Goal: Task Accomplishment & Management: Manage account settings

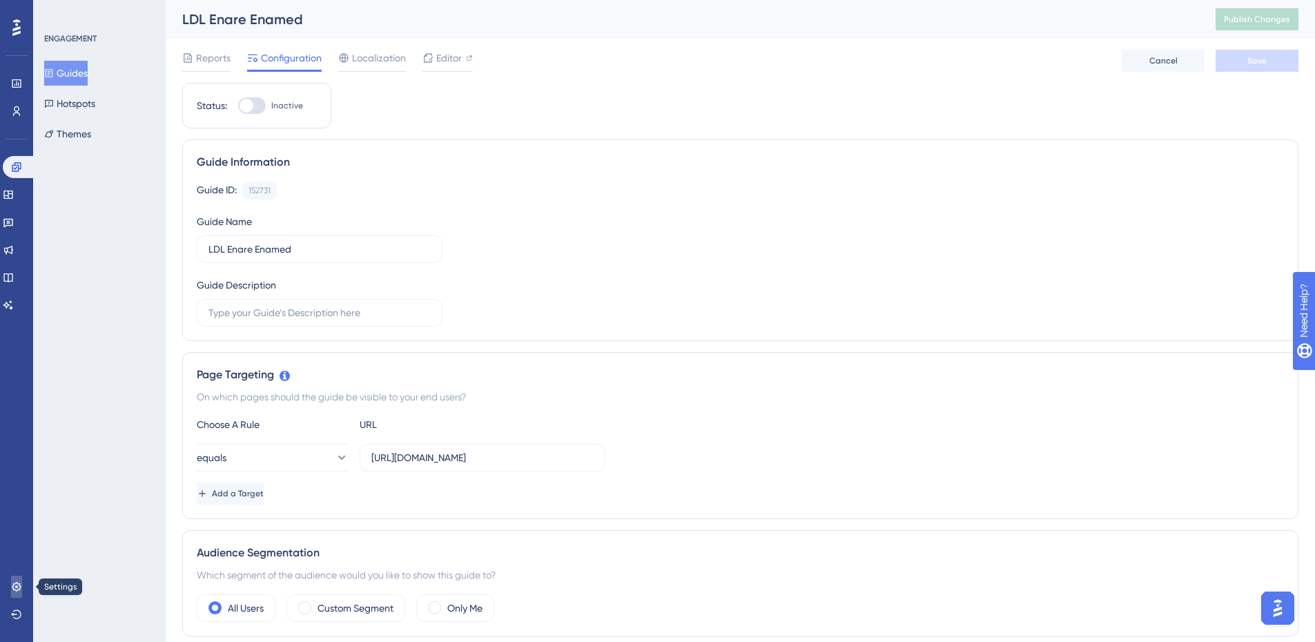
click at [22, 585] on link at bounding box center [16, 587] width 11 height 22
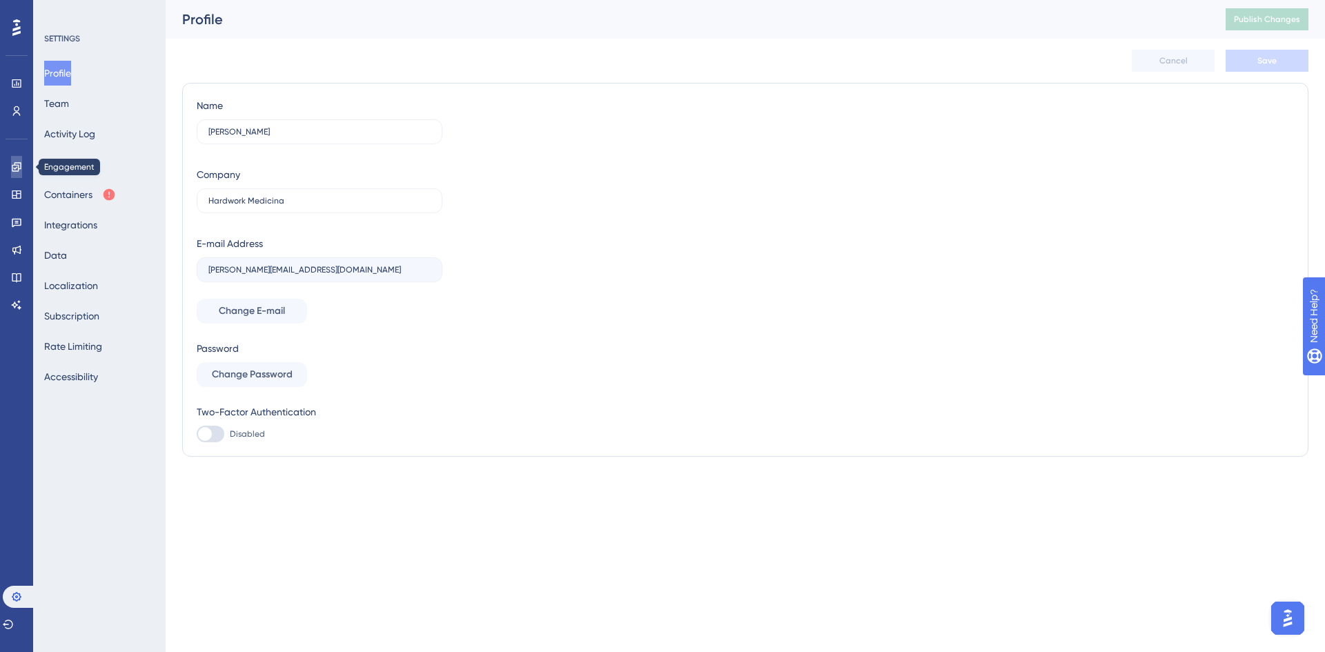
click at [19, 177] on link at bounding box center [16, 167] width 11 height 22
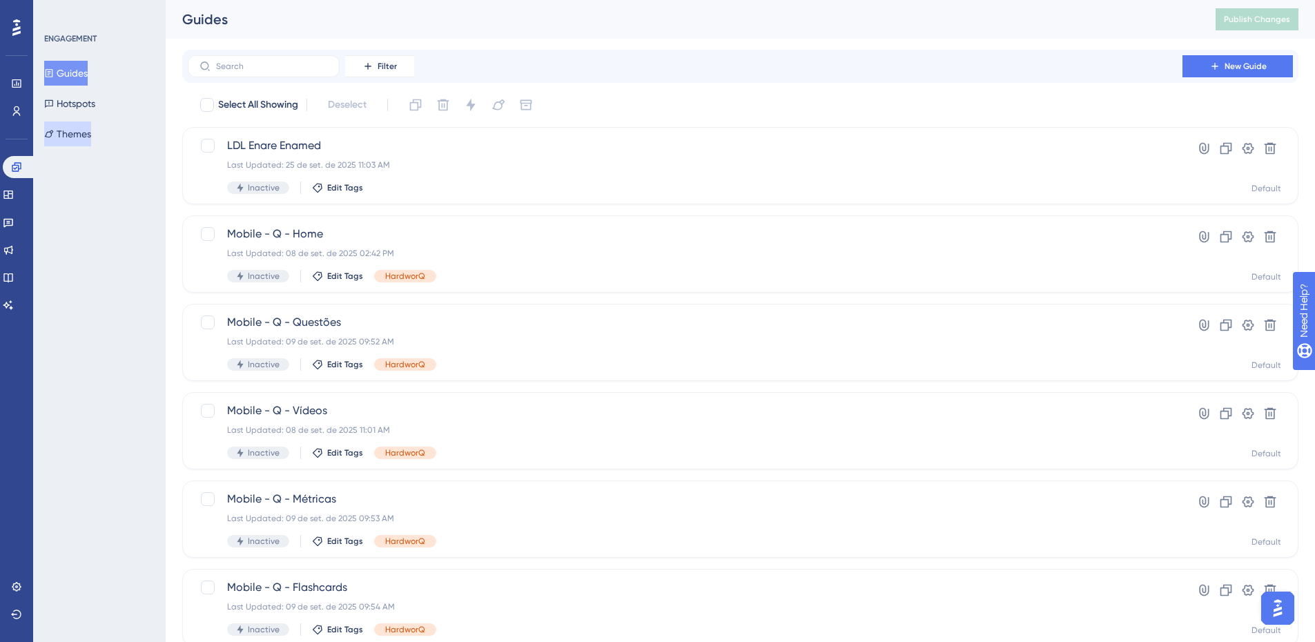
click at [86, 135] on button "Themes" at bounding box center [67, 133] width 47 height 25
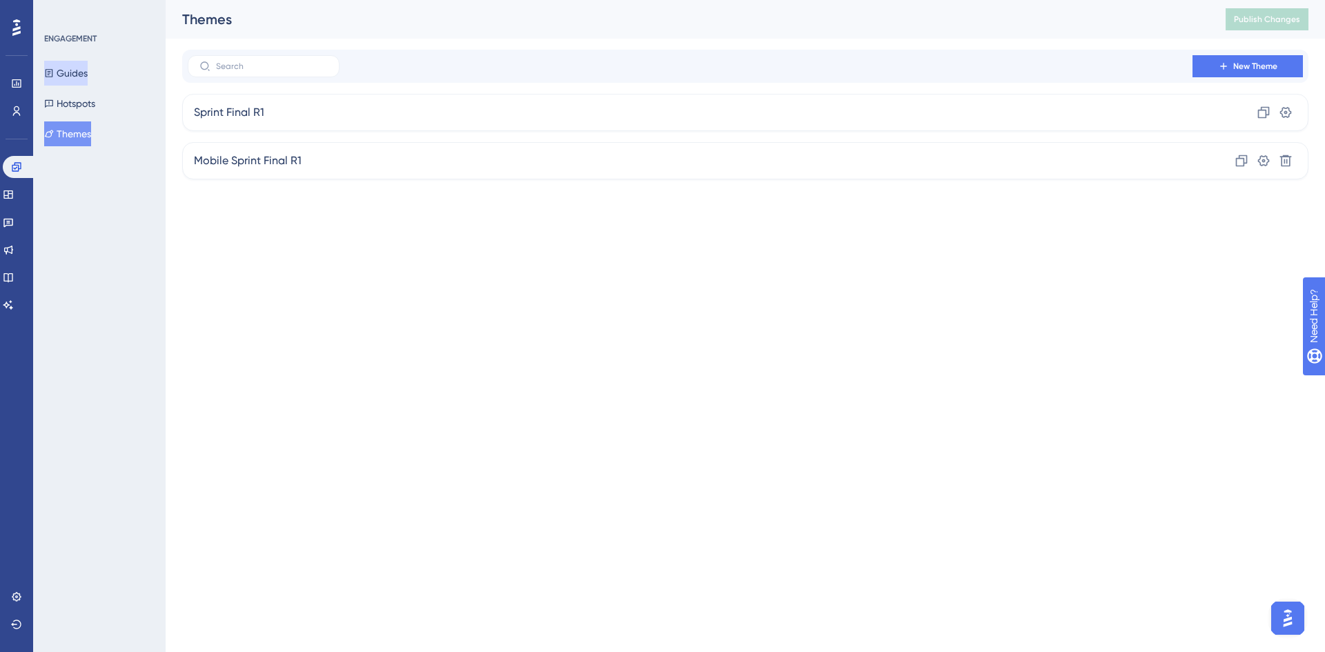
click at [74, 71] on button "Guides" at bounding box center [65, 73] width 43 height 25
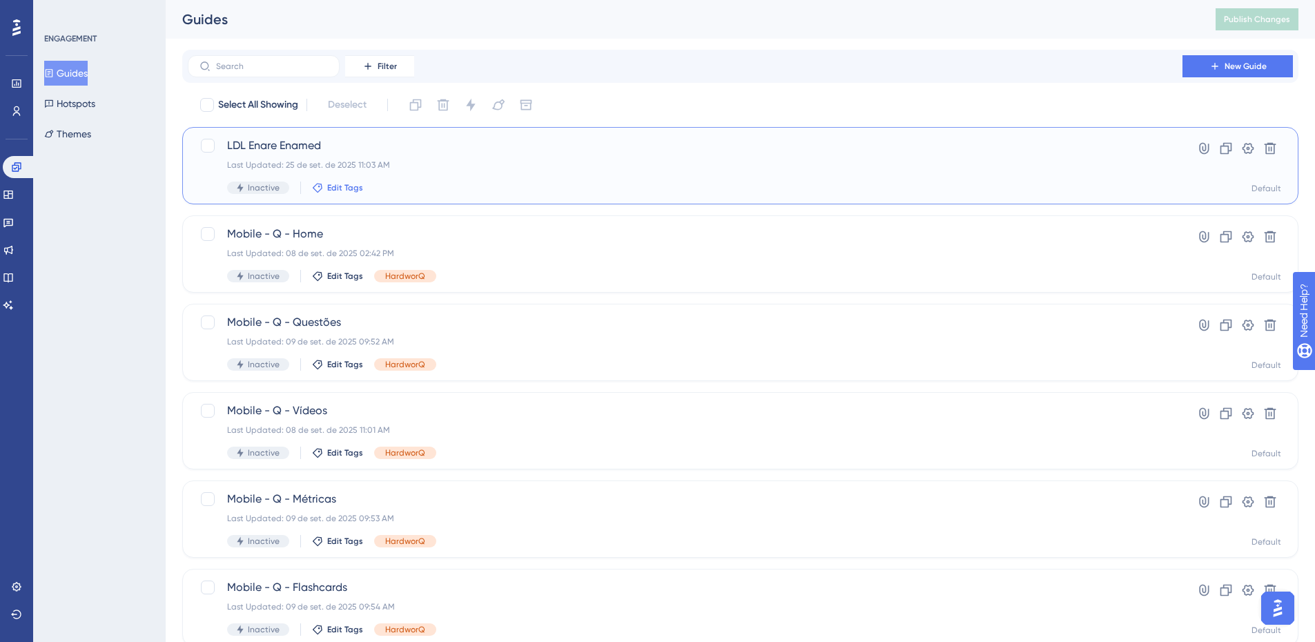
click at [351, 188] on span "Edit Tags" at bounding box center [345, 187] width 36 height 11
click at [352, 408] on span "New Tag" at bounding box center [367, 410] width 39 height 17
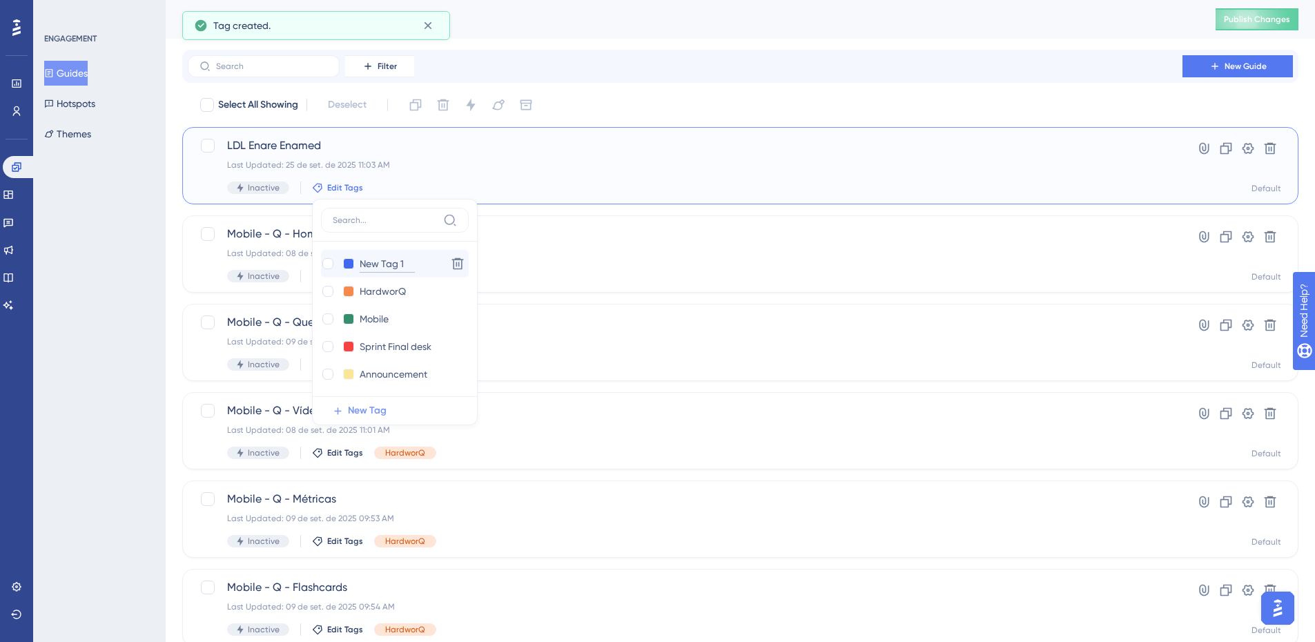
click at [373, 264] on input "New Tag 1" at bounding box center [387, 263] width 55 height 17
click at [396, 264] on input "New Tag 1" at bounding box center [387, 263] width 55 height 17
click at [406, 262] on input "New Tag 1" at bounding box center [387, 263] width 55 height 17
type input "LDL Enare Enamed"
click at [350, 263] on button at bounding box center [348, 263] width 11 height 11
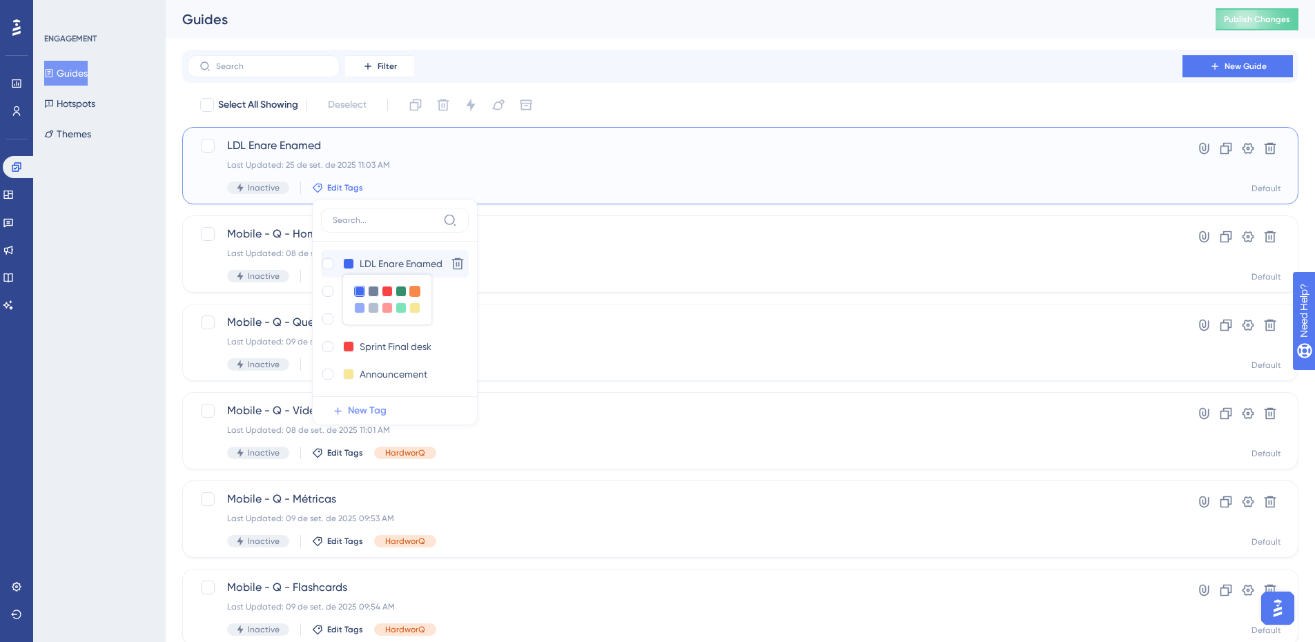
click at [414, 291] on div at bounding box center [414, 291] width 11 height 11
click at [610, 205] on div "Select All Showing Deselect LDL Enare Enamed Last Updated: 25 de set. de 2025 1…" at bounding box center [740, 547] width 1116 height 906
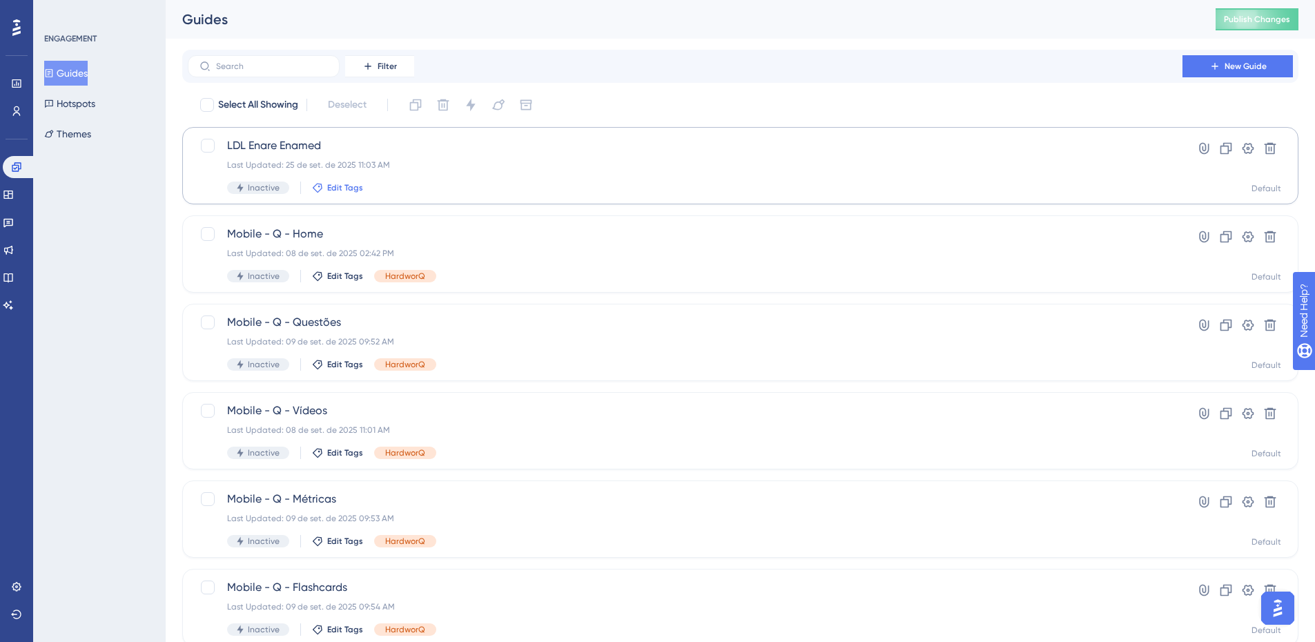
click at [340, 188] on span "Edit Tags" at bounding box center [345, 187] width 36 height 11
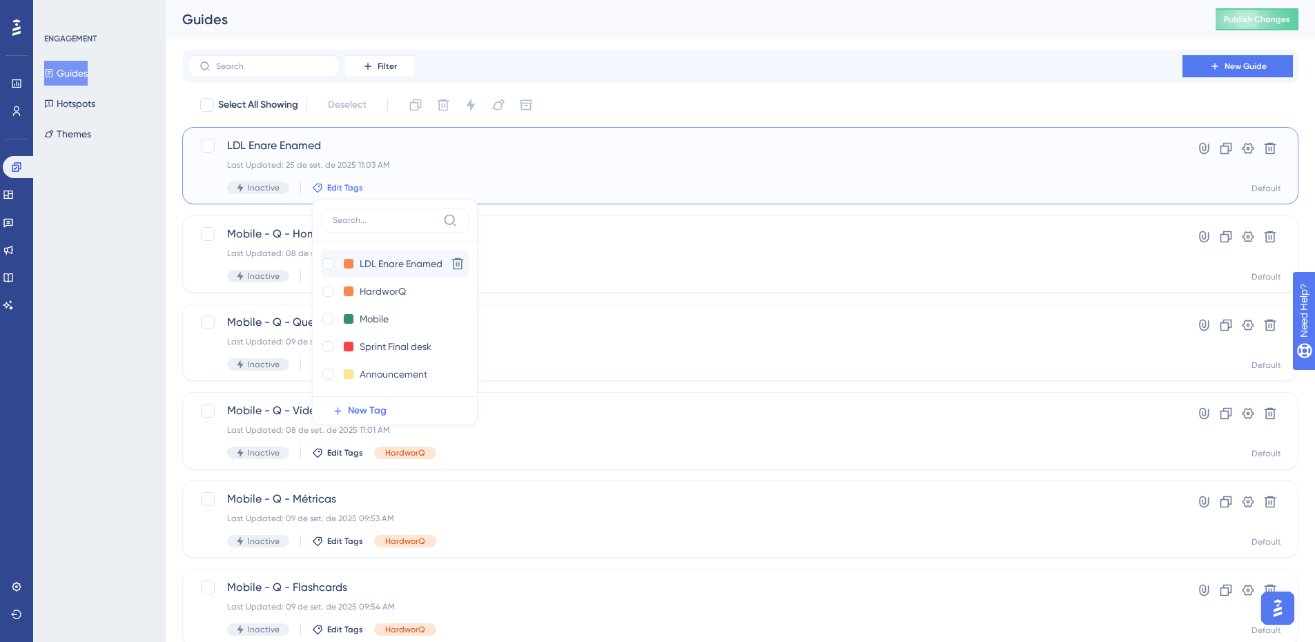
click at [329, 273] on div "LDL Enare Enamed LDL Enare Enamed Delete" at bounding box center [395, 264] width 148 height 28
click at [327, 266] on div at bounding box center [327, 263] width 11 height 11
checkbox input "true"
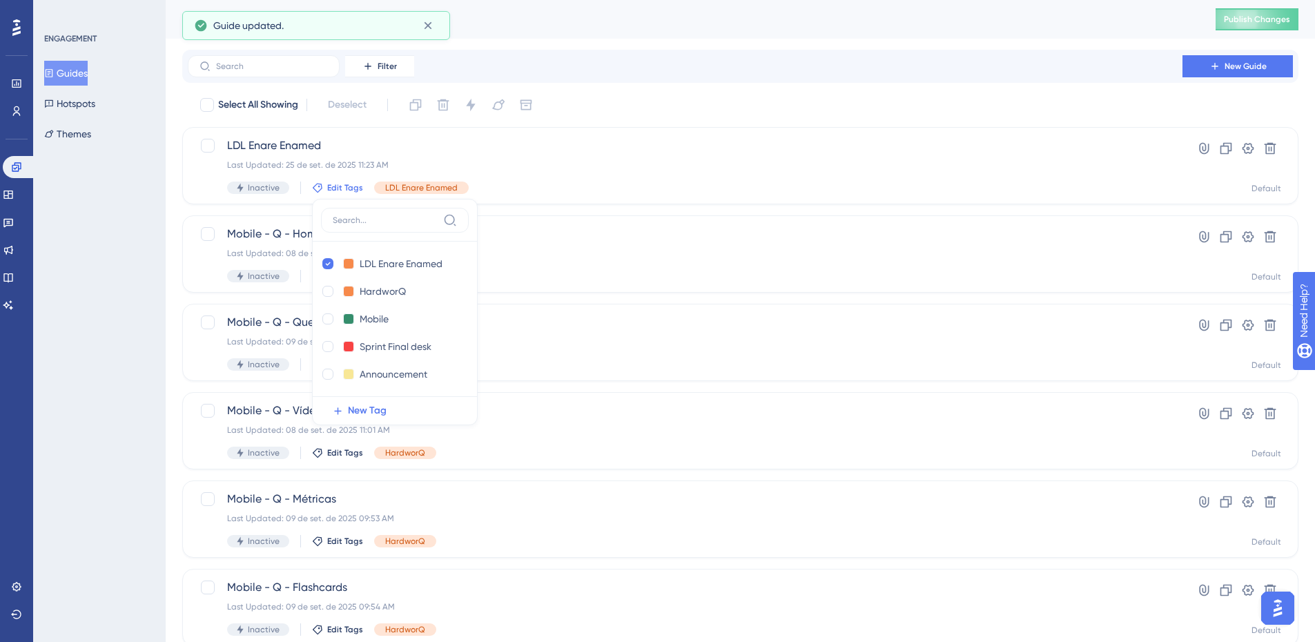
click at [616, 213] on div "Select All Showing Deselect LDL Enare Enamed Last Updated: 25 de set. de 2025 1…" at bounding box center [740, 547] width 1116 height 906
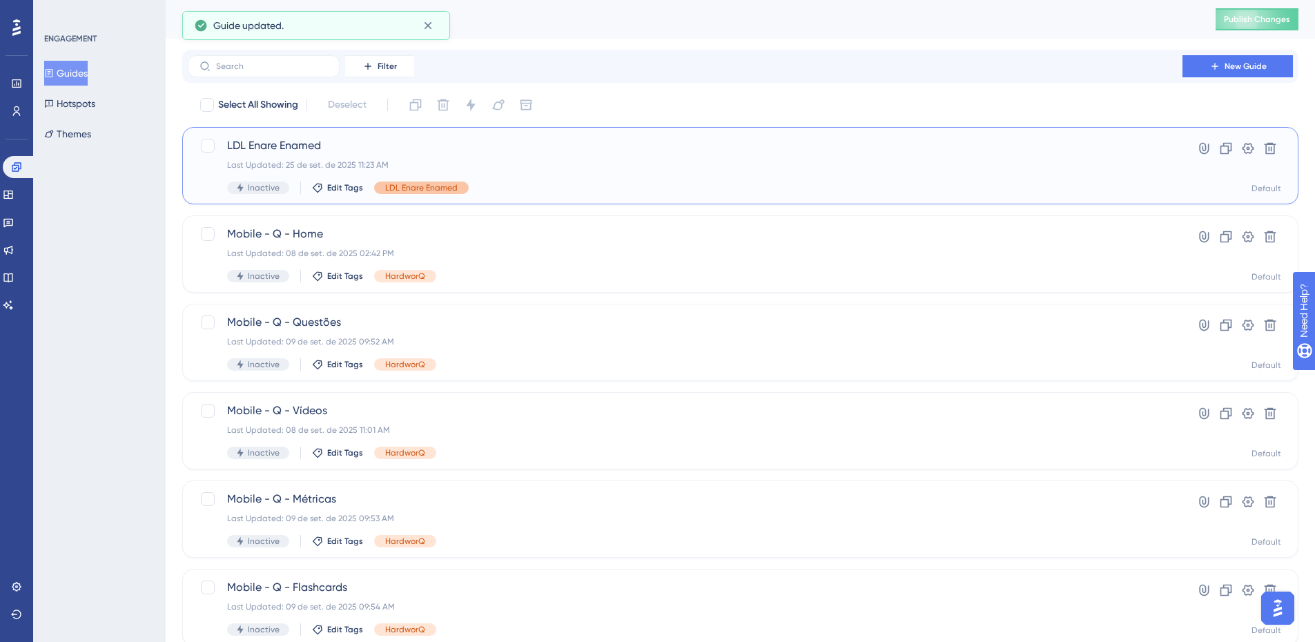
click at [400, 190] on span "LDL Enare Enamed" at bounding box center [421, 187] width 72 height 11
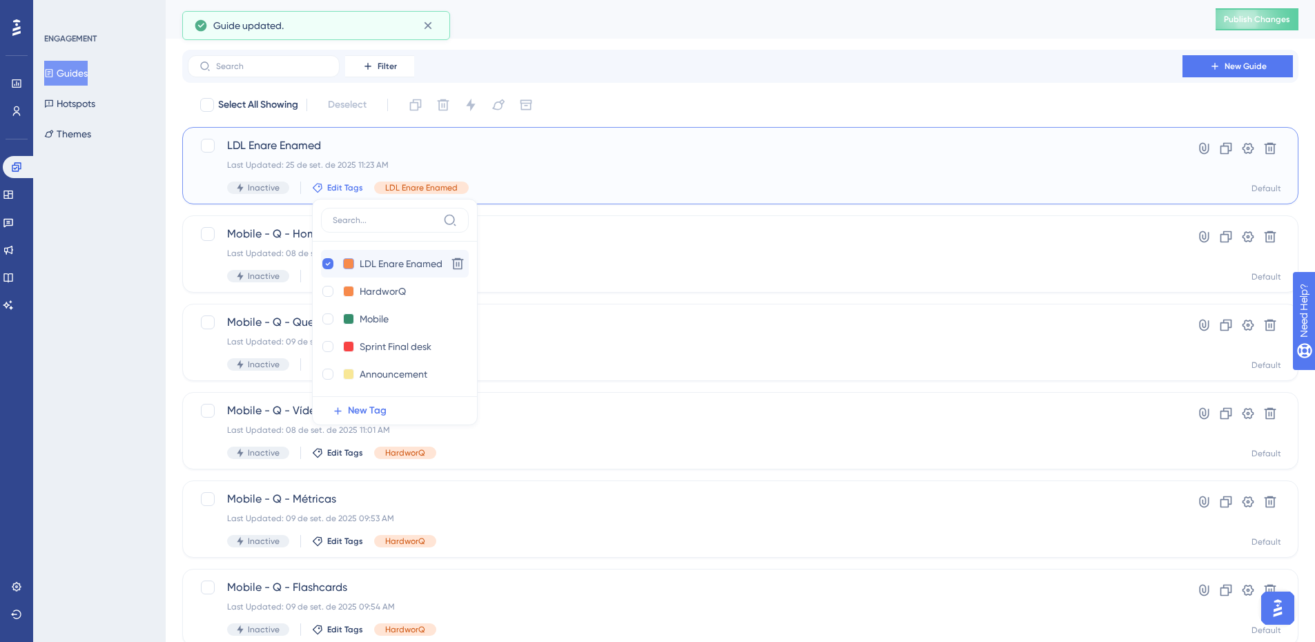
click at [345, 266] on button at bounding box center [348, 263] width 11 height 11
click at [414, 307] on div at bounding box center [414, 307] width 11 height 11
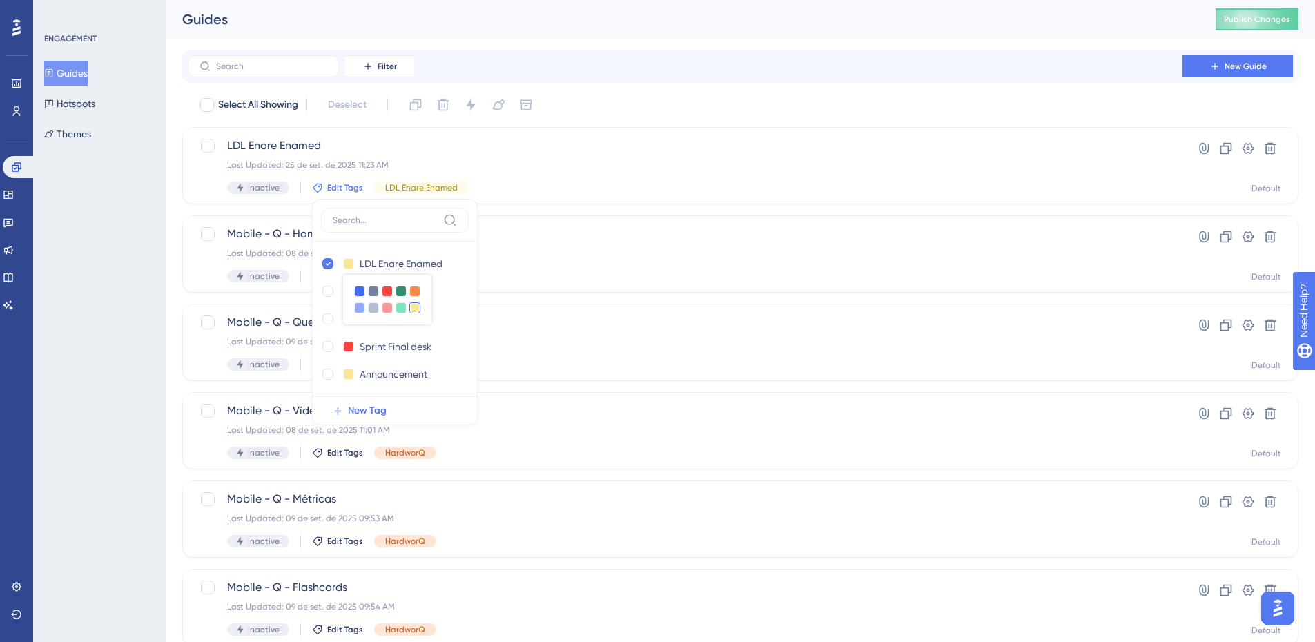
click at [604, 211] on div "Select All Showing Deselect LDL Enare Enamed Last Updated: 25 de set. de 2025 1…" at bounding box center [740, 547] width 1116 height 906
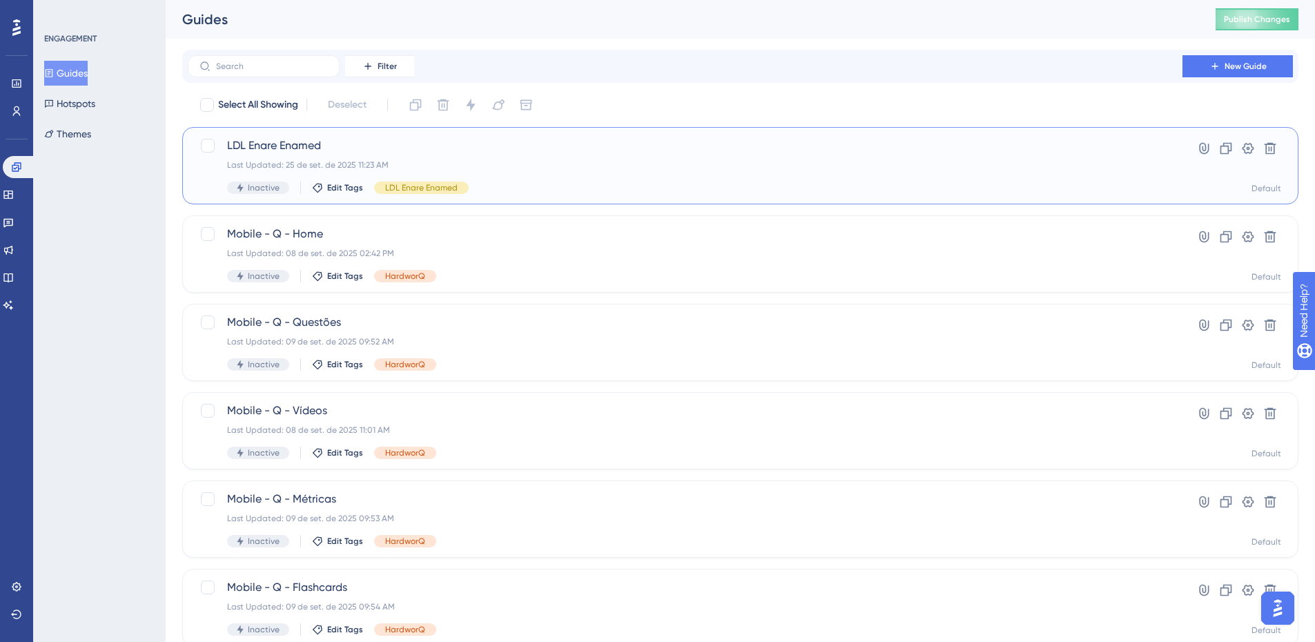
click at [415, 188] on span "LDL Enare Enamed" at bounding box center [421, 187] width 72 height 11
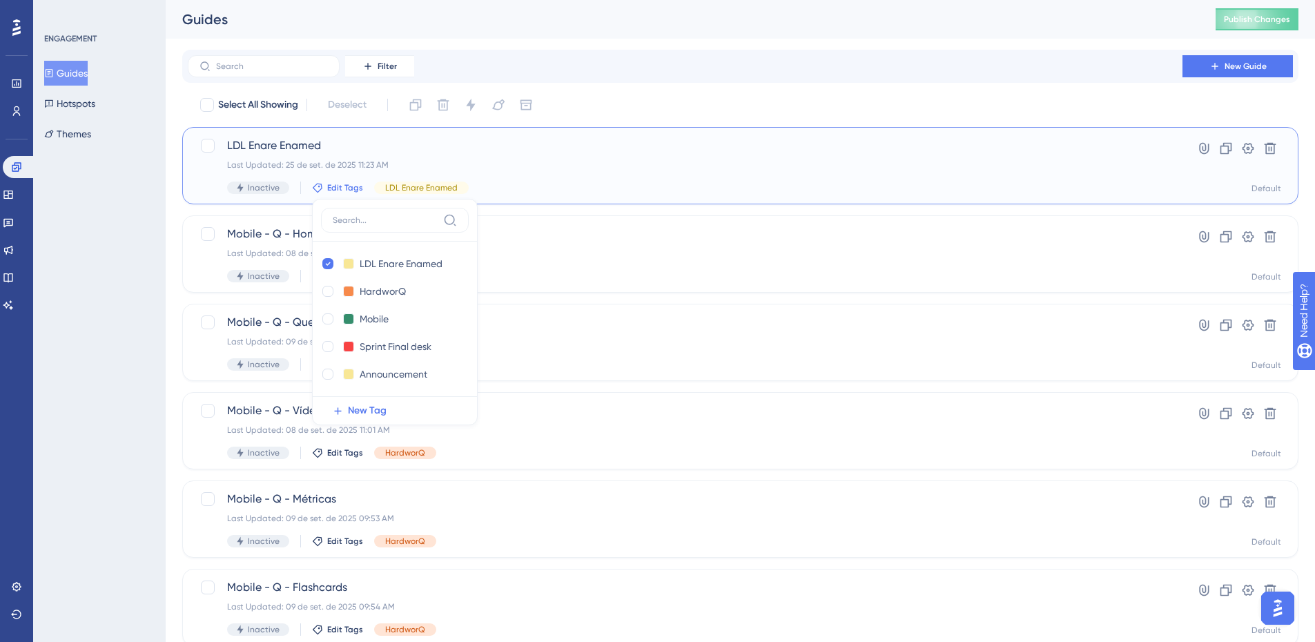
click at [575, 164] on div "Last Updated: 25 de set. de 2025 11:23 AM" at bounding box center [685, 164] width 916 height 11
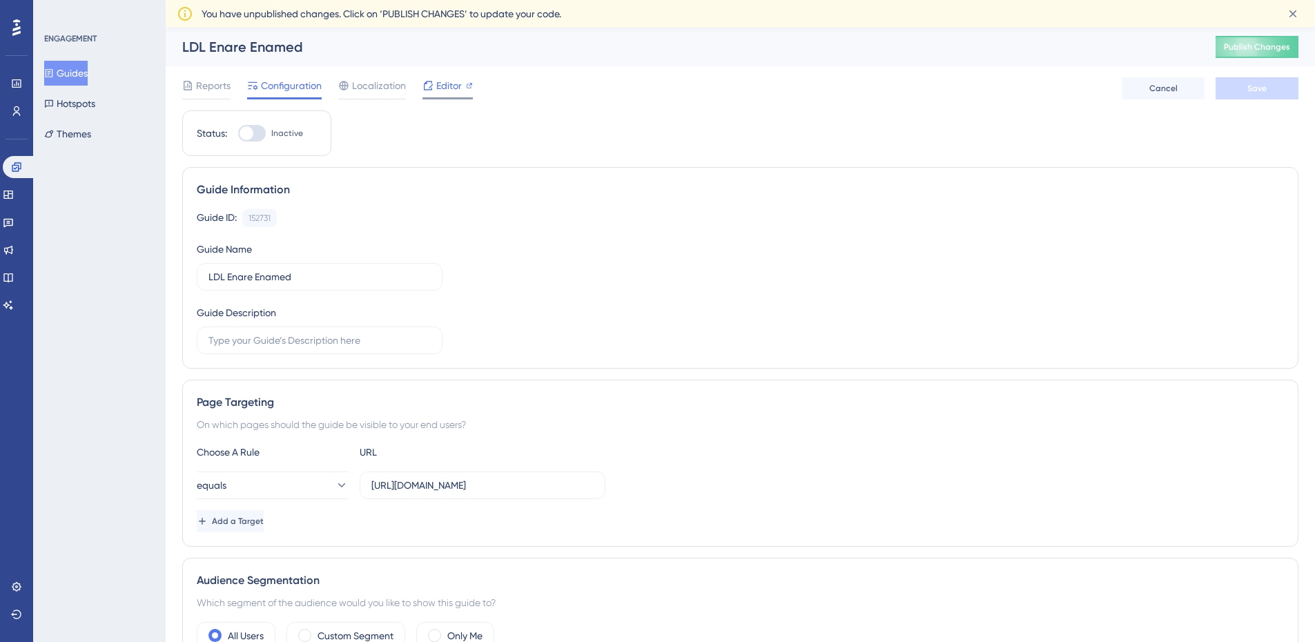
click at [451, 86] on span "Editor" at bounding box center [449, 85] width 26 height 17
click at [1261, 41] on button "Publish Changes" at bounding box center [1257, 47] width 83 height 22
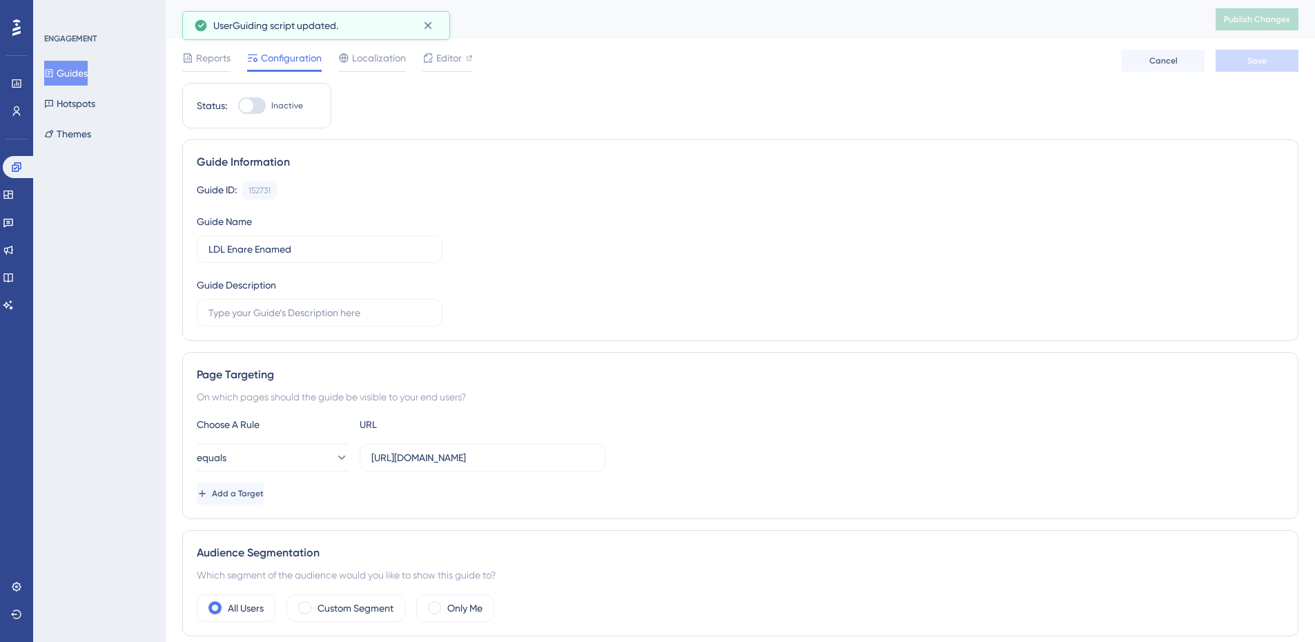
click at [70, 74] on button "Guides" at bounding box center [65, 73] width 43 height 25
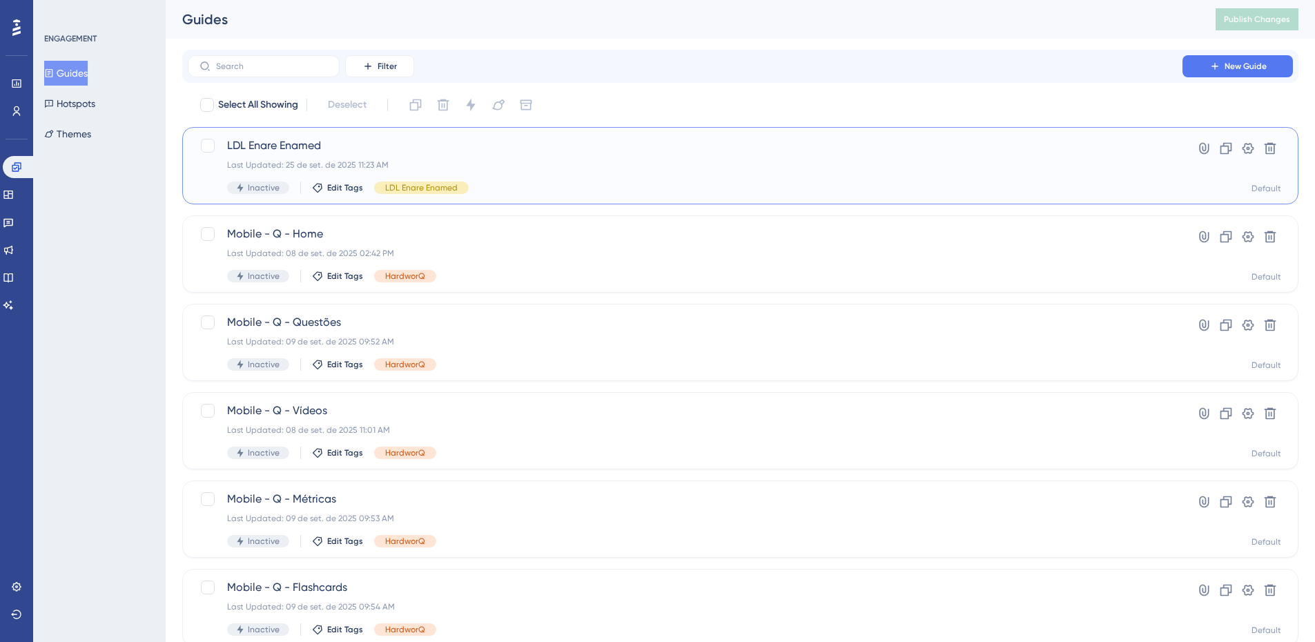
click at [428, 184] on span "LDL Enare Enamed" at bounding box center [421, 187] width 72 height 11
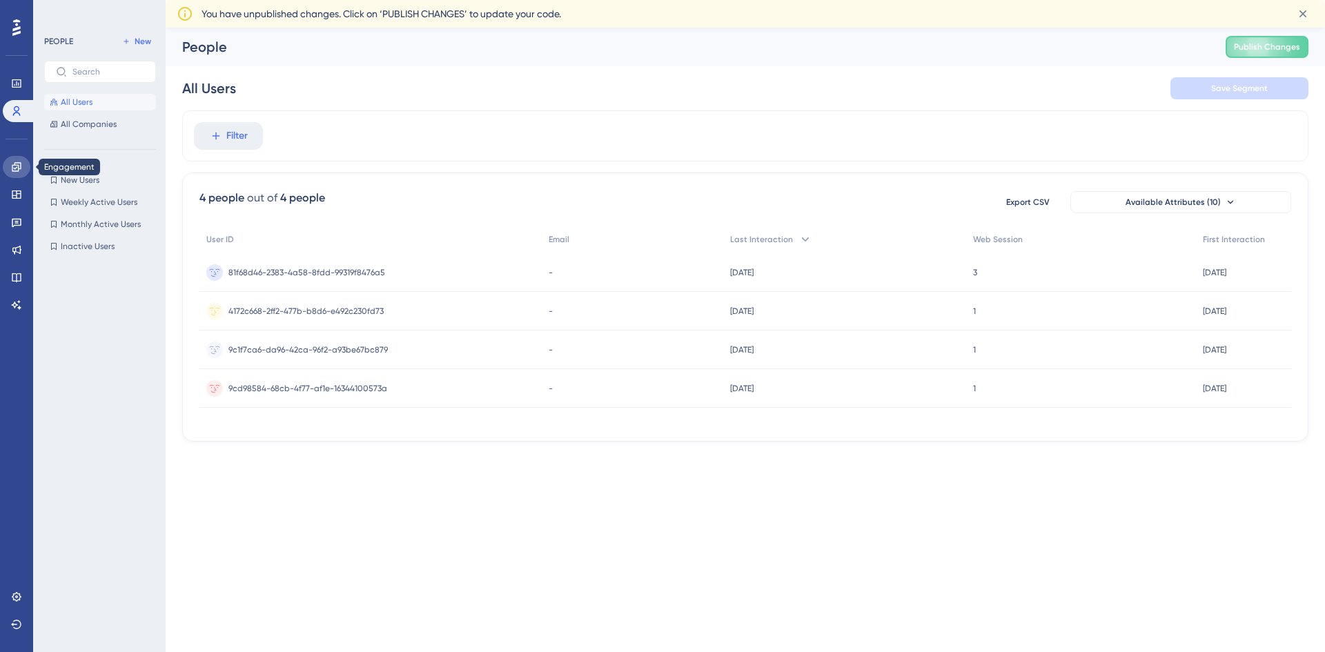
click at [17, 172] on icon at bounding box center [16, 167] width 11 height 11
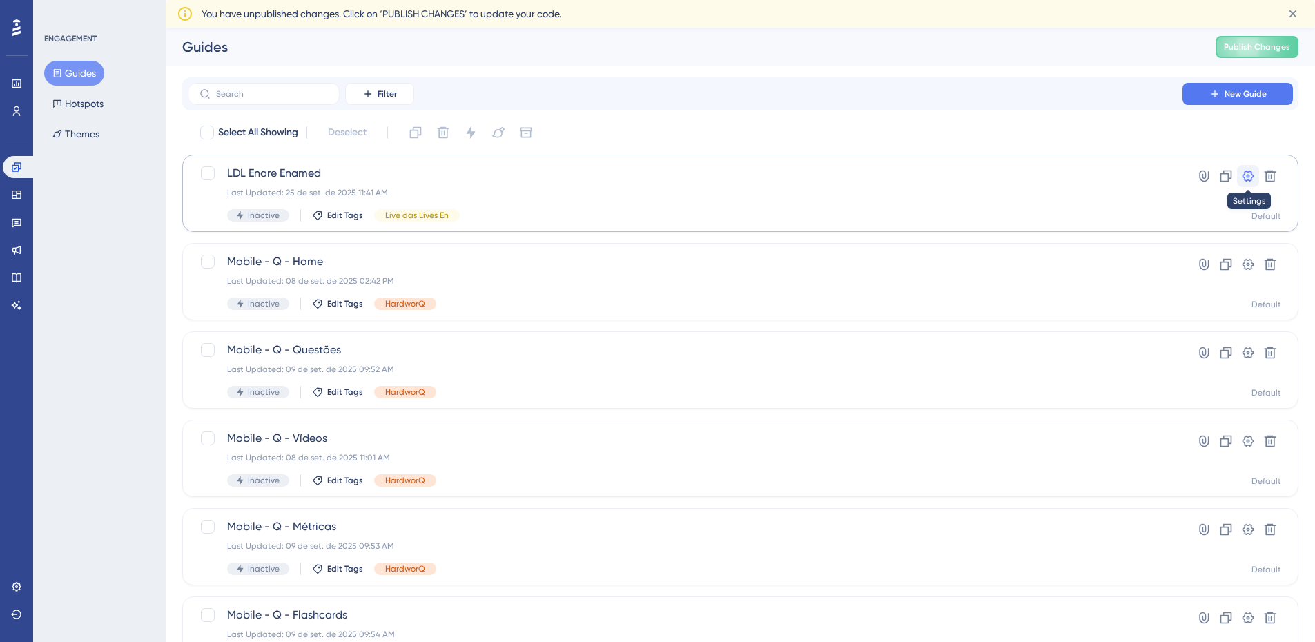
click at [1252, 176] on icon at bounding box center [1248, 176] width 14 height 14
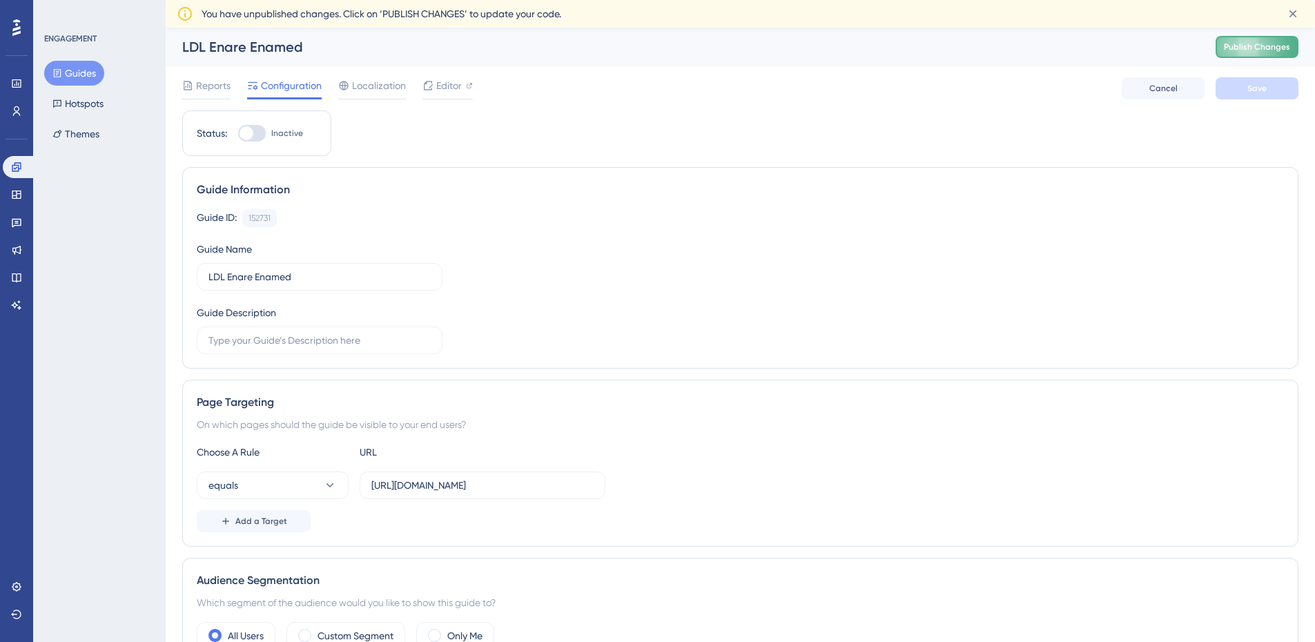
click at [1261, 48] on span "Publish Changes" at bounding box center [1257, 46] width 66 height 11
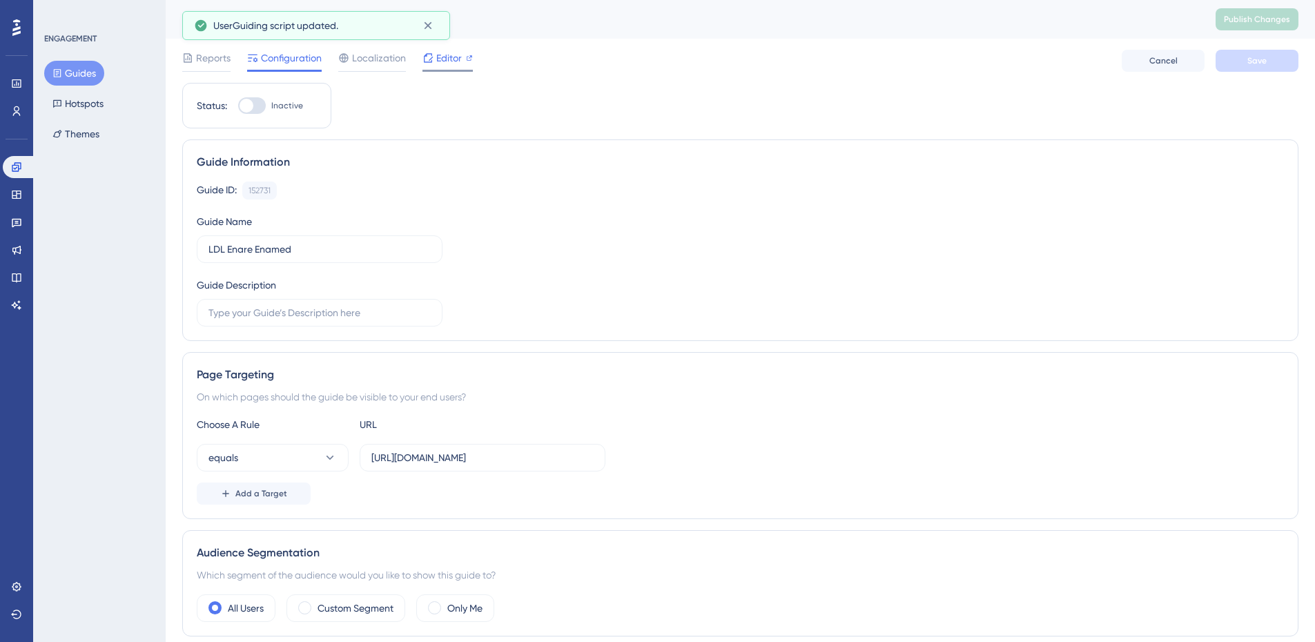
click at [437, 60] on span "Editor" at bounding box center [449, 58] width 26 height 17
